Goal: Information Seeking & Learning: Check status

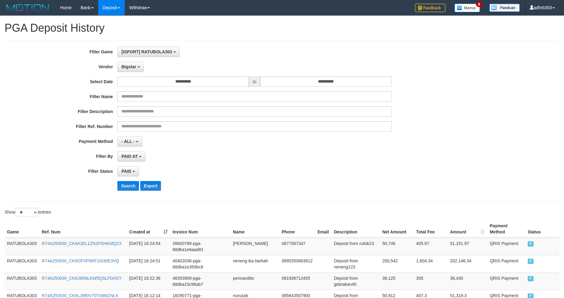
select select "**********"
select select "*"
select select "**"
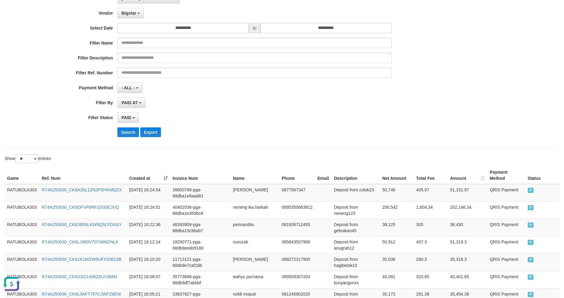
scroll to position [34, 0]
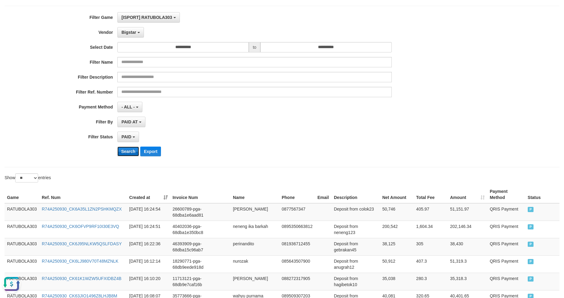
click at [125, 152] on button "Search" at bounding box center [128, 152] width 22 height 10
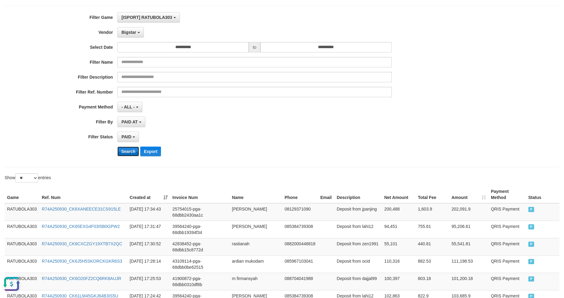
drag, startPoint x: 129, startPoint y: 151, endPoint x: 132, endPoint y: 152, distance: 3.3
click at [129, 151] on button "Search" at bounding box center [128, 152] width 22 height 10
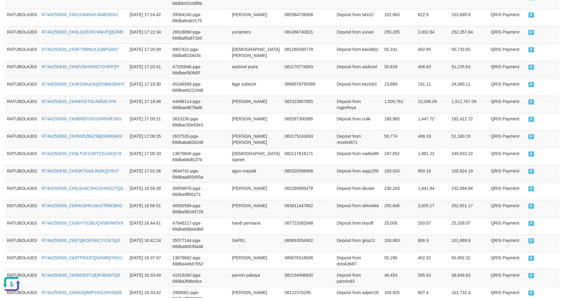
scroll to position [441, 0]
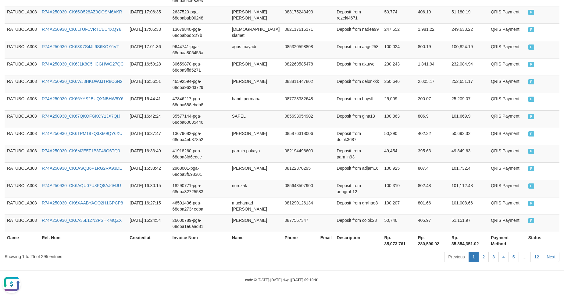
click at [394, 247] on th "Rp. 35,073,761" at bounding box center [399, 240] width 34 height 17
copy th "35,073,761"
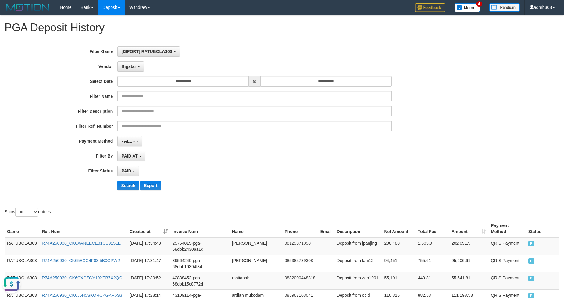
scroll to position [0, 0]
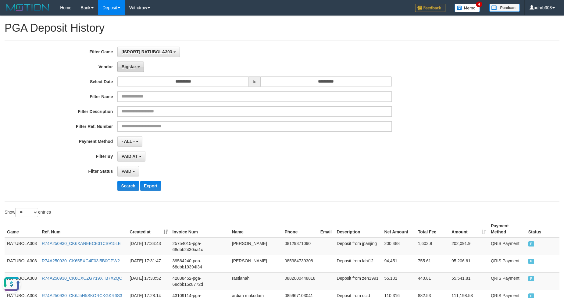
click at [131, 64] on span "Bigstar" at bounding box center [128, 66] width 15 height 5
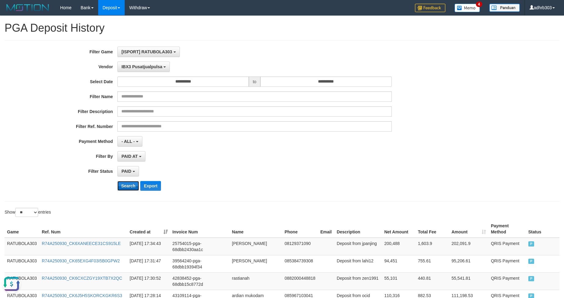
click at [132, 184] on button "Search" at bounding box center [128, 186] width 22 height 10
click at [143, 67] on span "IBX3 Pusatjualpulsa" at bounding box center [141, 66] width 41 height 5
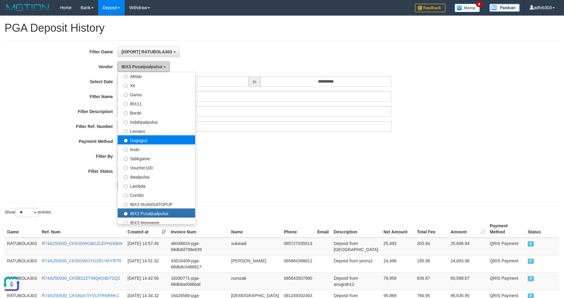
scroll to position [127, 0]
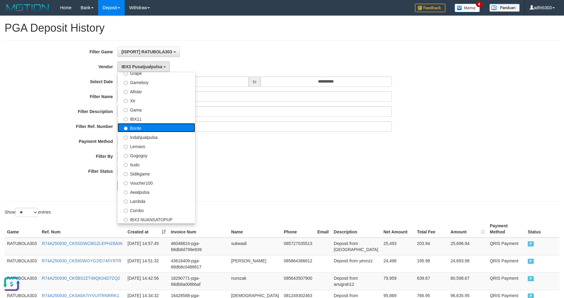
click at [147, 127] on label "Borde" at bounding box center [156, 127] width 77 height 9
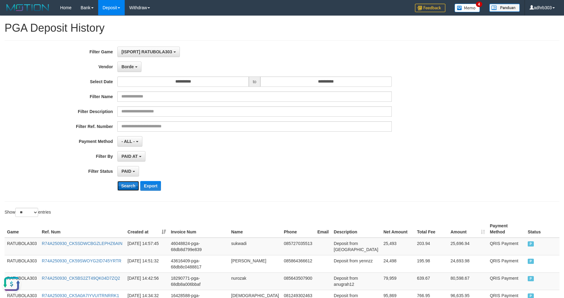
click at [132, 187] on button "Search" at bounding box center [128, 186] width 22 height 10
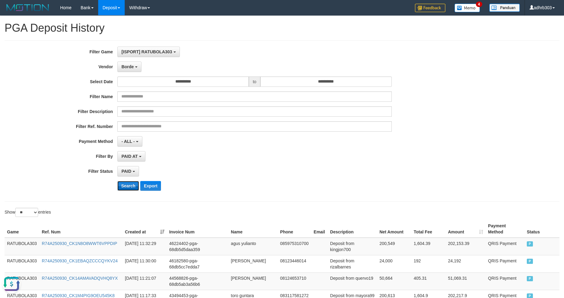
click at [128, 186] on button "Search" at bounding box center [128, 186] width 22 height 10
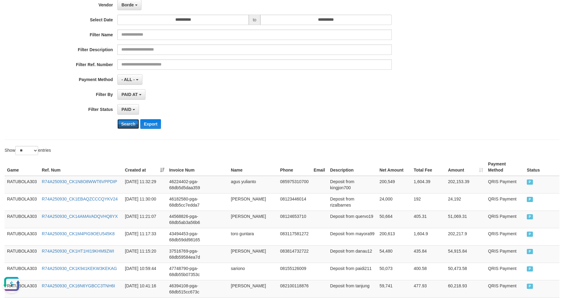
scroll to position [0, 0]
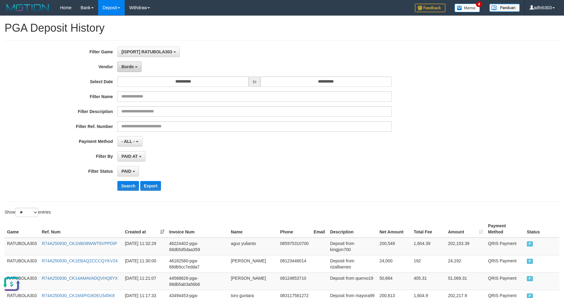
click at [134, 66] on button "Borde" at bounding box center [129, 67] width 24 height 10
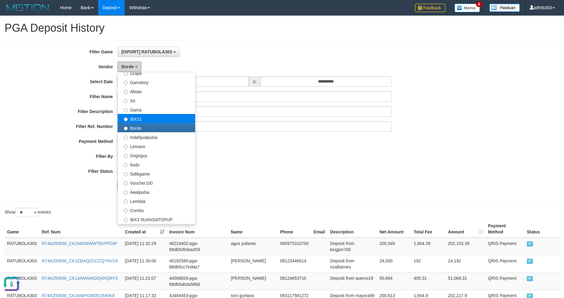
scroll to position [82, 0]
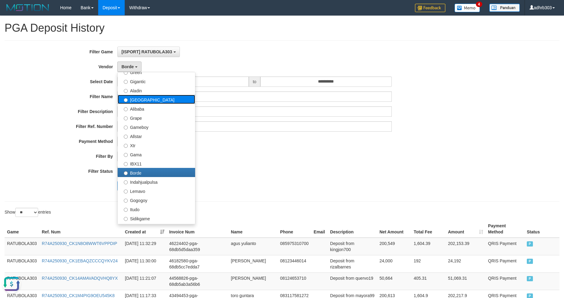
click at [147, 98] on label "[GEOGRAPHIC_DATA]" at bounding box center [156, 99] width 77 height 9
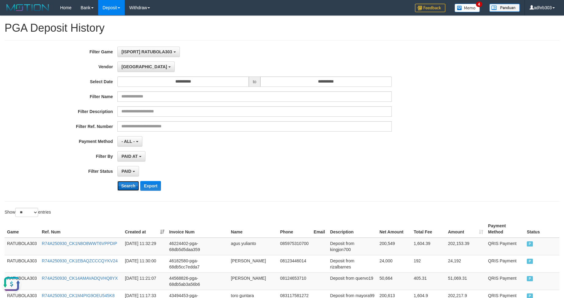
click at [132, 184] on button "Search" at bounding box center [128, 186] width 22 height 10
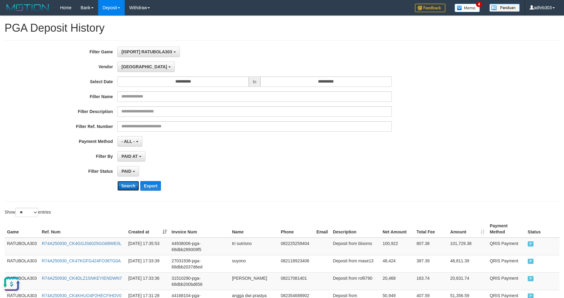
click at [130, 185] on button "Search" at bounding box center [128, 186] width 22 height 10
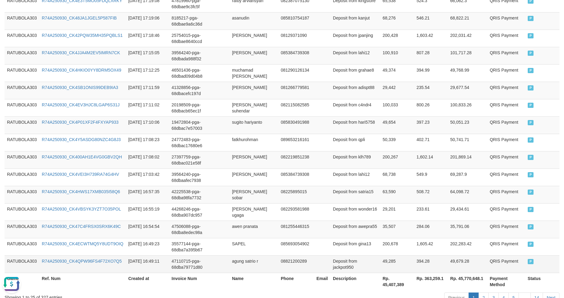
scroll to position [441, 0]
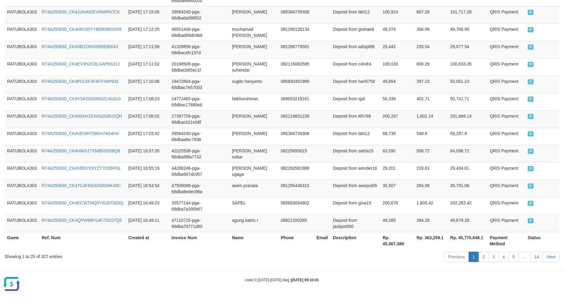
click at [394, 241] on th "Rp. 45,407,389" at bounding box center [397, 240] width 34 height 17
copy th "45,407,389"
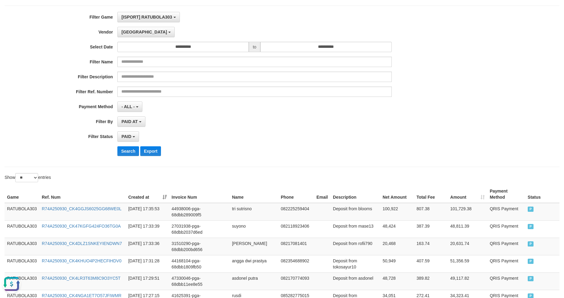
scroll to position [0, 0]
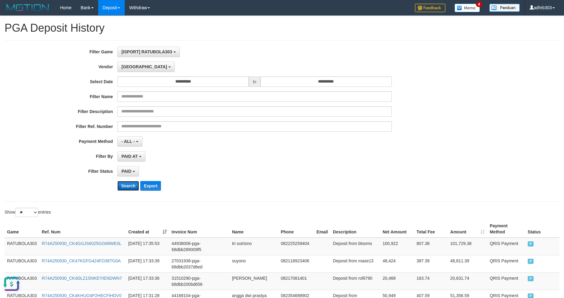
click at [133, 187] on button "Search" at bounding box center [128, 186] width 22 height 10
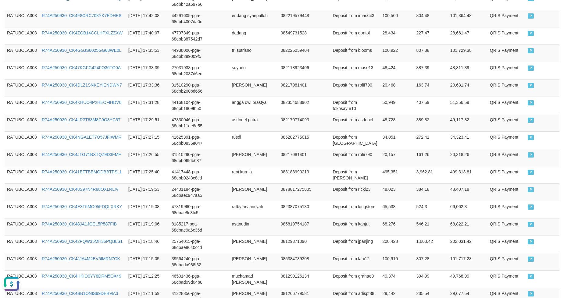
scroll to position [441, 0]
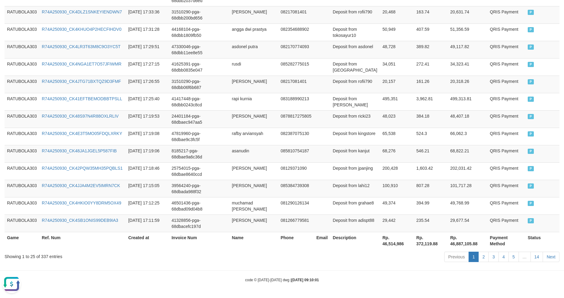
click at [391, 244] on th "Rp. 46,514,986" at bounding box center [397, 240] width 34 height 17
copy th "46,514,986"
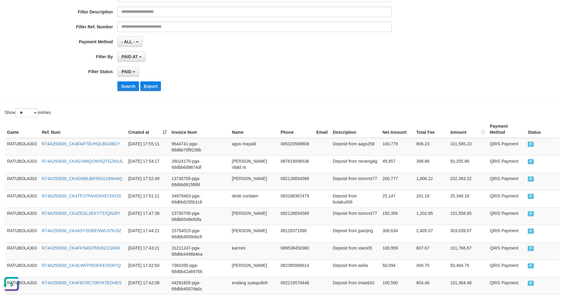
scroll to position [34, 0]
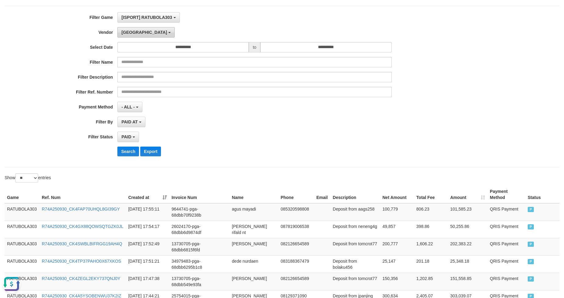
click at [132, 30] on span "[GEOGRAPHIC_DATA]" at bounding box center [144, 32] width 46 height 5
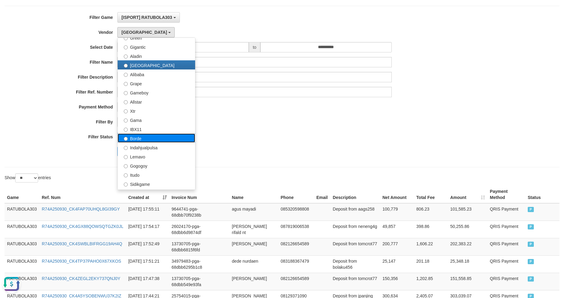
click at [155, 138] on label "Borde" at bounding box center [156, 138] width 77 height 9
select select "**********"
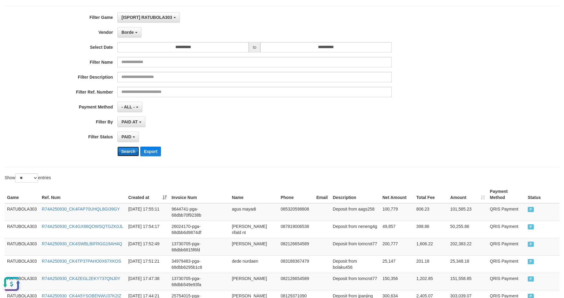
click at [130, 151] on button "Search" at bounding box center [128, 152] width 22 height 10
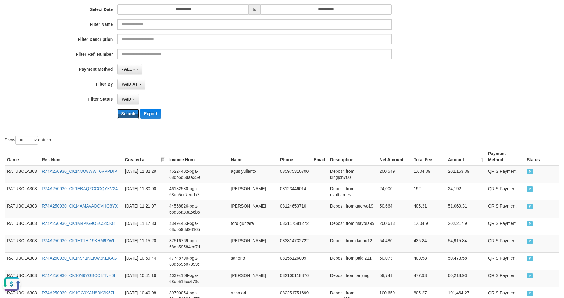
scroll to position [20, 0]
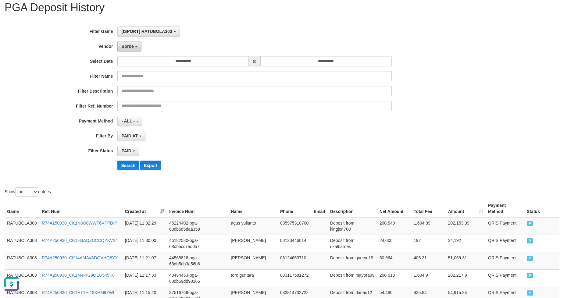
click at [132, 44] on button "Borde" at bounding box center [129, 46] width 24 height 10
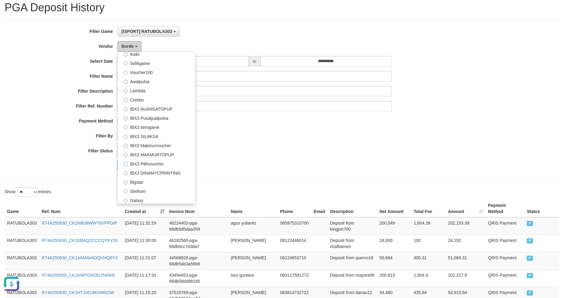
scroll to position [218, 0]
click at [155, 113] on label "IBX3 Pusatjualpulsa" at bounding box center [156, 117] width 77 height 9
select select "**********"
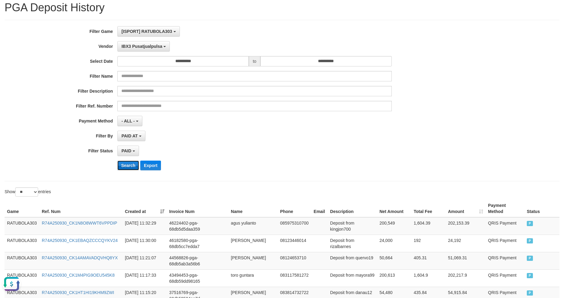
click at [127, 165] on button "Search" at bounding box center [128, 166] width 22 height 10
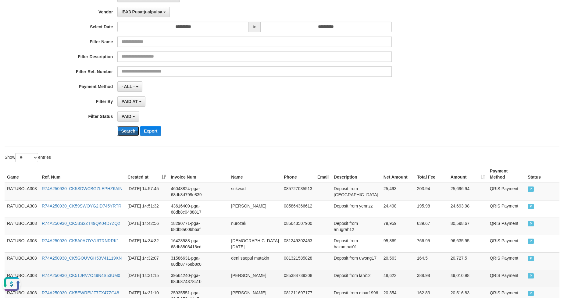
scroll to position [0, 0]
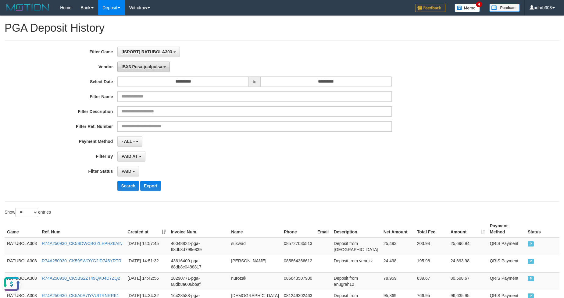
click at [151, 66] on span "IBX3 Pusatjualpulsa" at bounding box center [141, 66] width 41 height 5
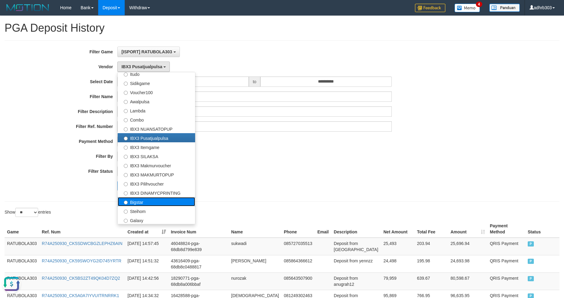
click at [152, 201] on label "Bigstar" at bounding box center [156, 201] width 77 height 9
select select "**********"
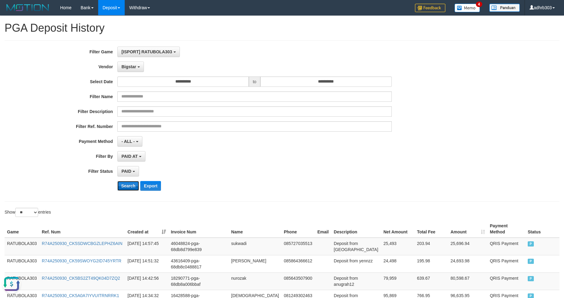
click at [128, 186] on button "Search" at bounding box center [128, 186] width 22 height 10
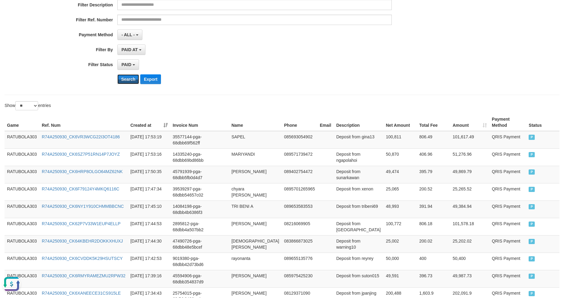
scroll to position [80, 0]
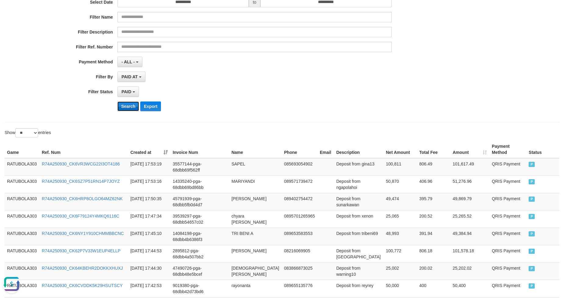
click at [133, 106] on button "Search" at bounding box center [128, 107] width 22 height 10
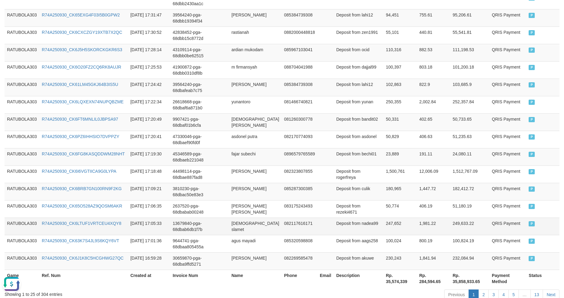
scroll to position [441, 0]
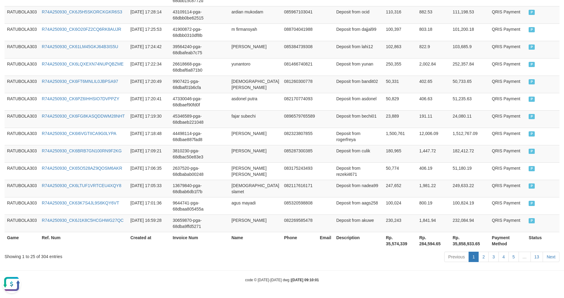
click at [397, 245] on th "Rp. 35,574,339" at bounding box center [400, 240] width 34 height 17
copy th "35,574,339"
click at [11, 281] on button "Open LiveChat chat widget" at bounding box center [11, 284] width 18 height 18
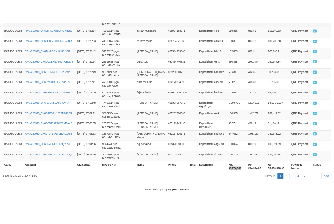
scroll to position [538, 0]
